Goal: Find specific page/section: Find specific page/section

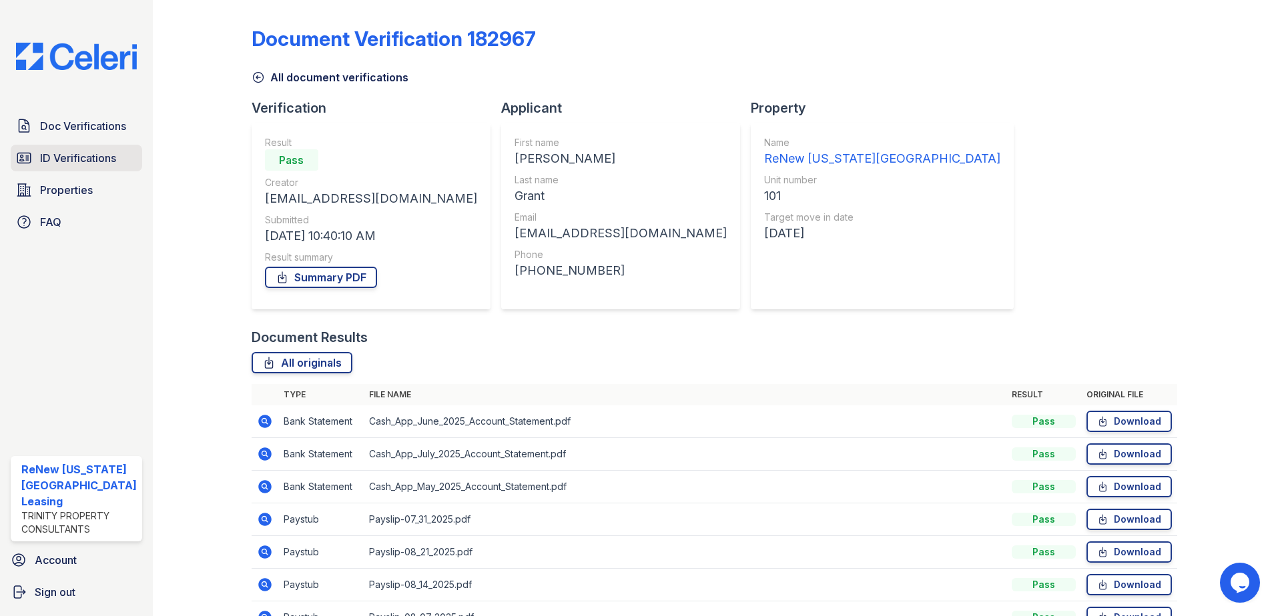
click at [57, 159] on span "ID Verifications" at bounding box center [78, 158] width 76 height 16
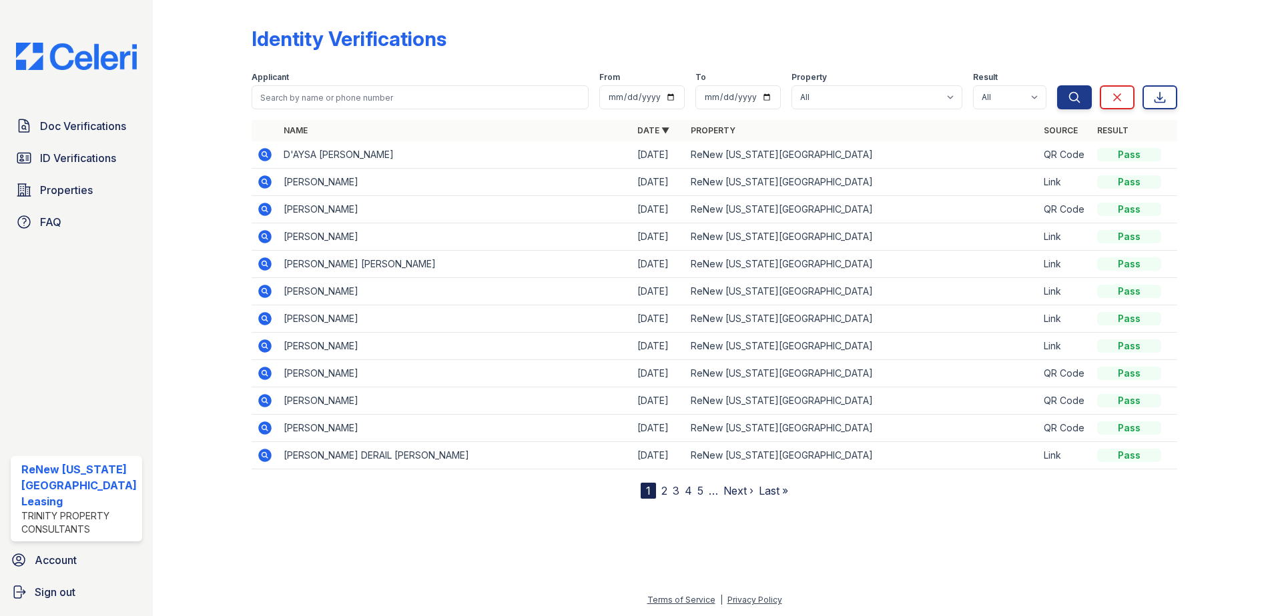
click at [212, 94] on div at bounding box center [212, 252] width 77 height 494
click at [220, 147] on div at bounding box center [212, 252] width 77 height 494
click at [101, 131] on span "Doc Verifications" at bounding box center [83, 126] width 86 height 16
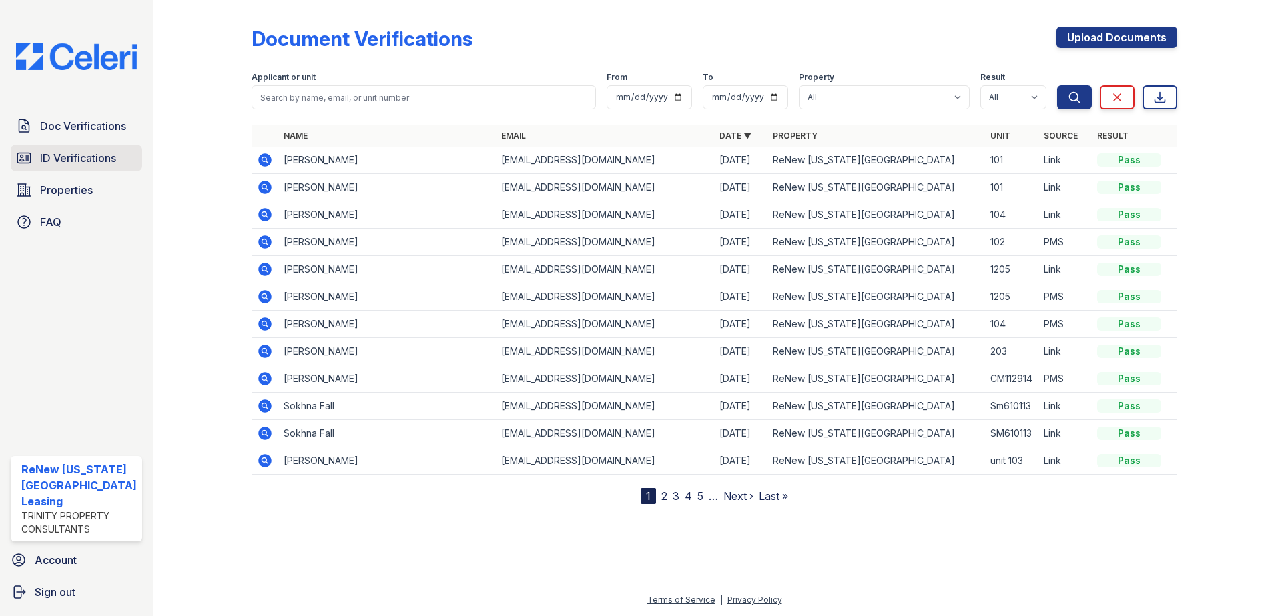
click at [103, 158] on span "ID Verifications" at bounding box center [78, 158] width 76 height 16
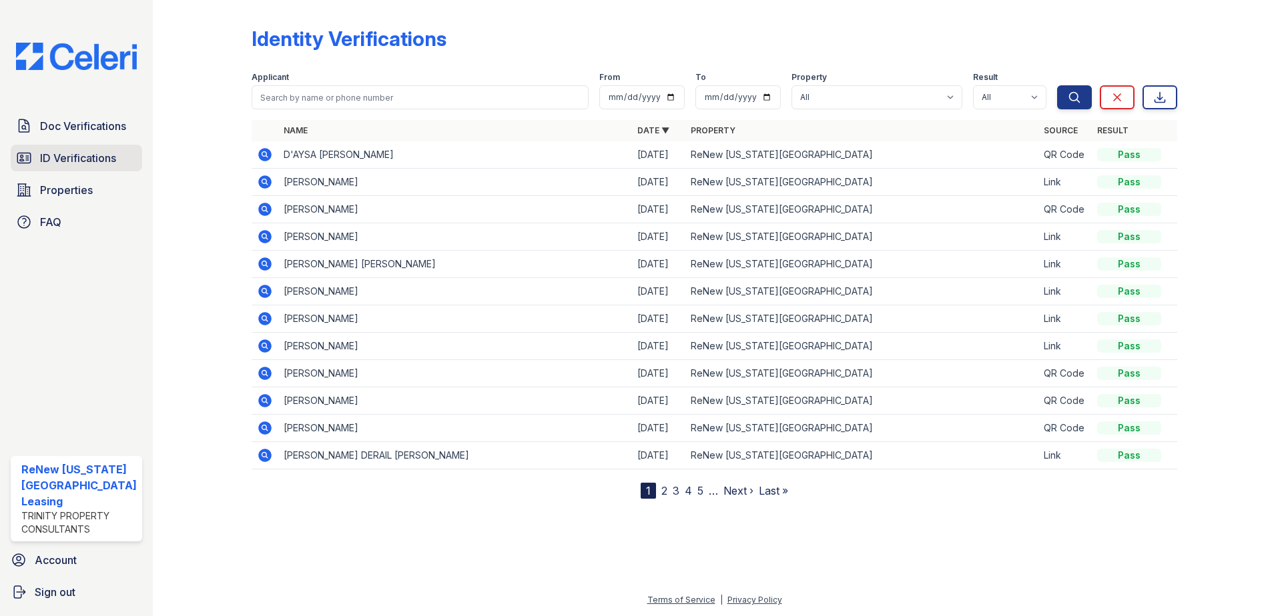
click at [102, 159] on span "ID Verifications" at bounding box center [78, 158] width 76 height 16
click at [63, 150] on span "ID Verifications" at bounding box center [78, 158] width 76 height 16
click at [52, 158] on span "ID Verifications" at bounding box center [78, 158] width 76 height 16
click at [179, 93] on div at bounding box center [212, 252] width 77 height 494
